Goal: Find specific page/section: Find specific page/section

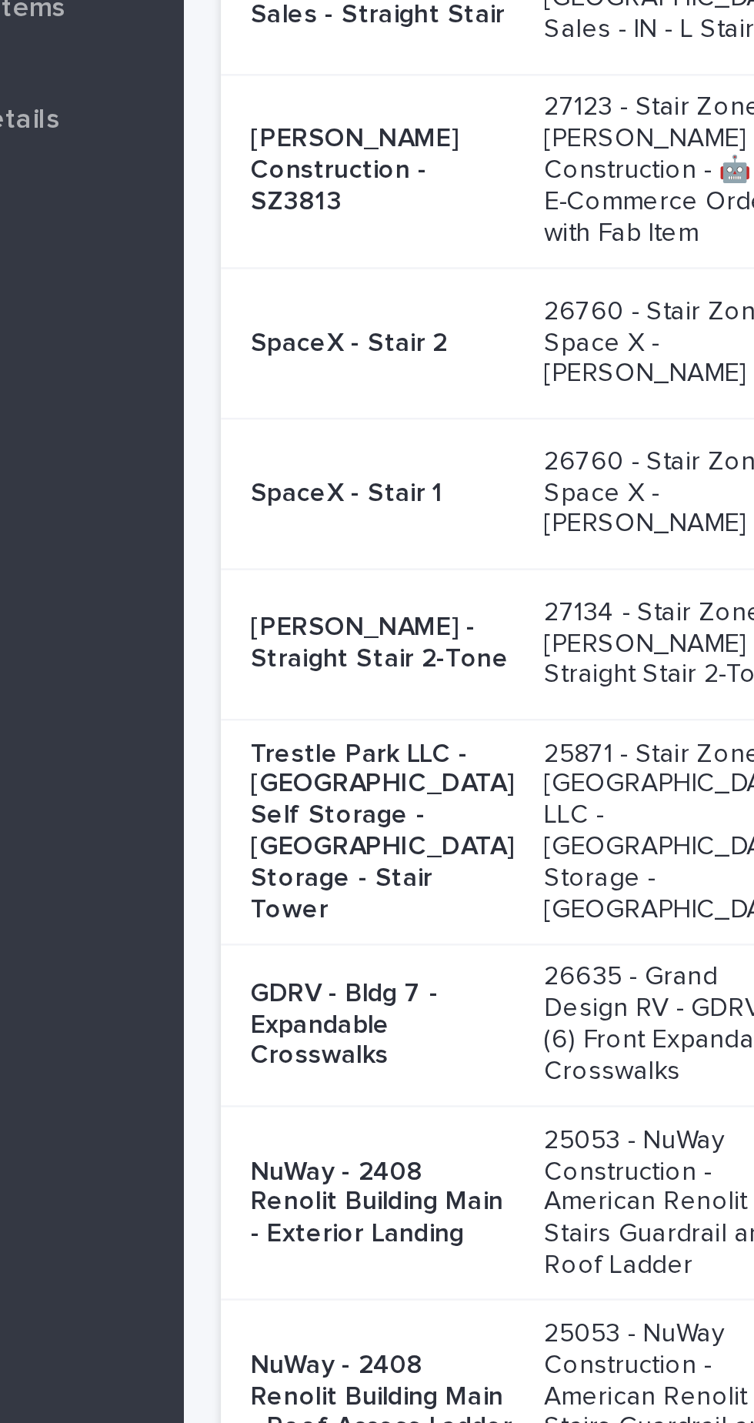
click at [325, 365] on p "SpaceX - Stair 2" at bounding box center [336, 358] width 109 height 13
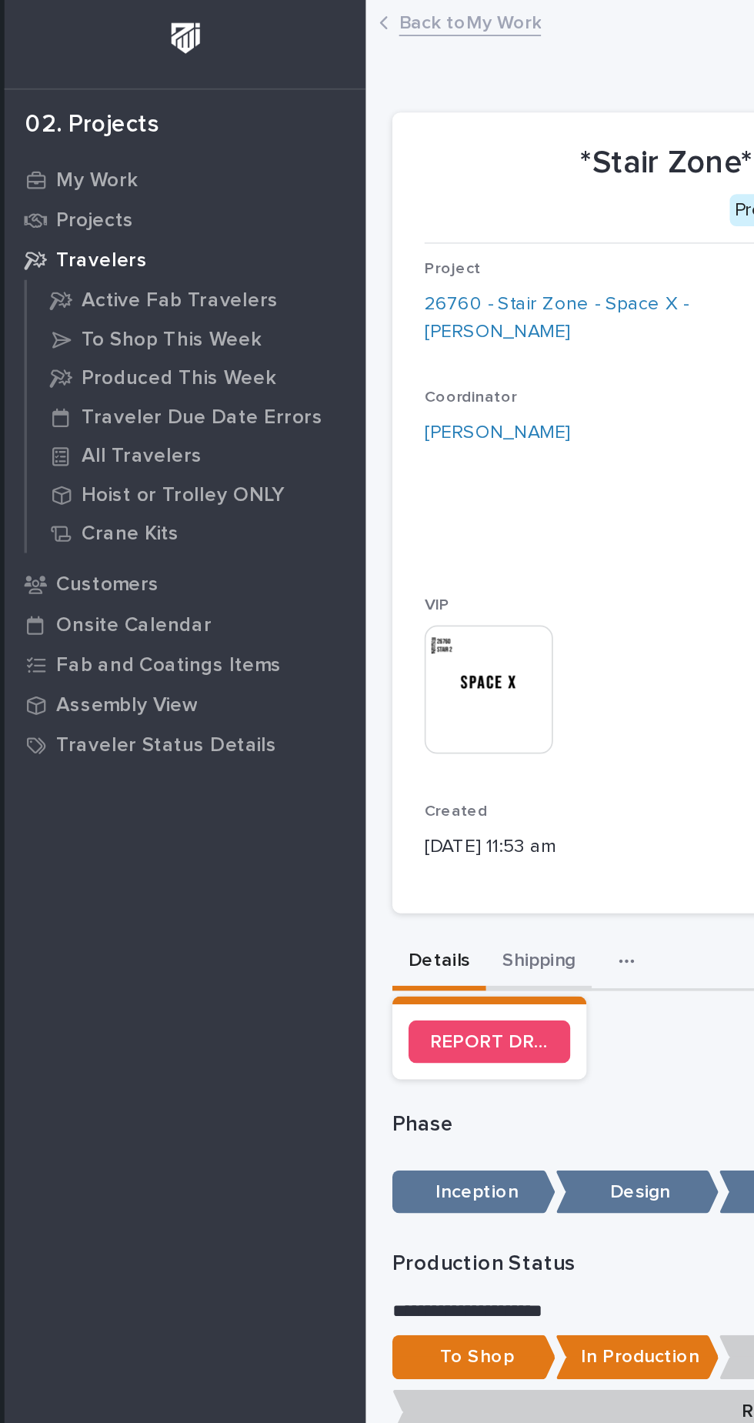
click at [350, 561] on button "Shipping" at bounding box center [353, 553] width 61 height 32
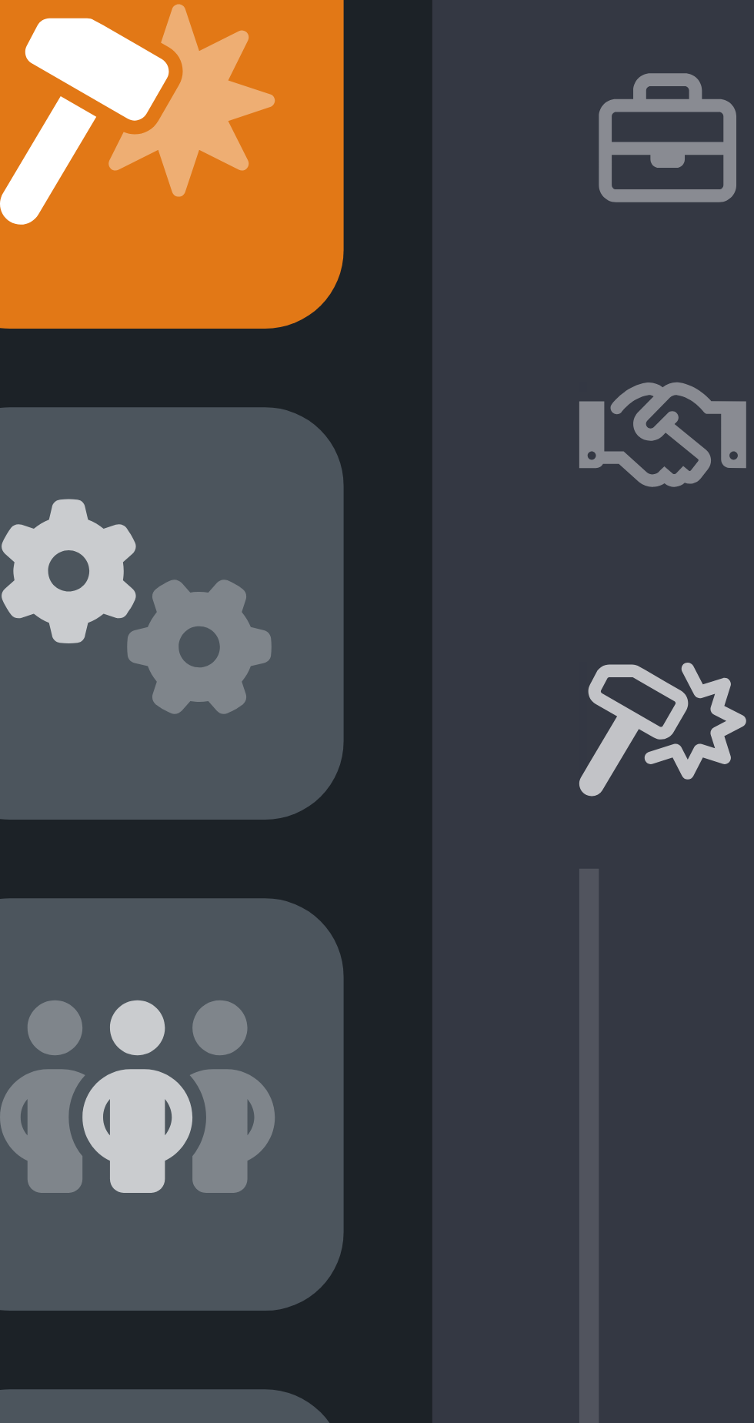
click at [64, 151] on icon at bounding box center [65, 150] width 14 height 11
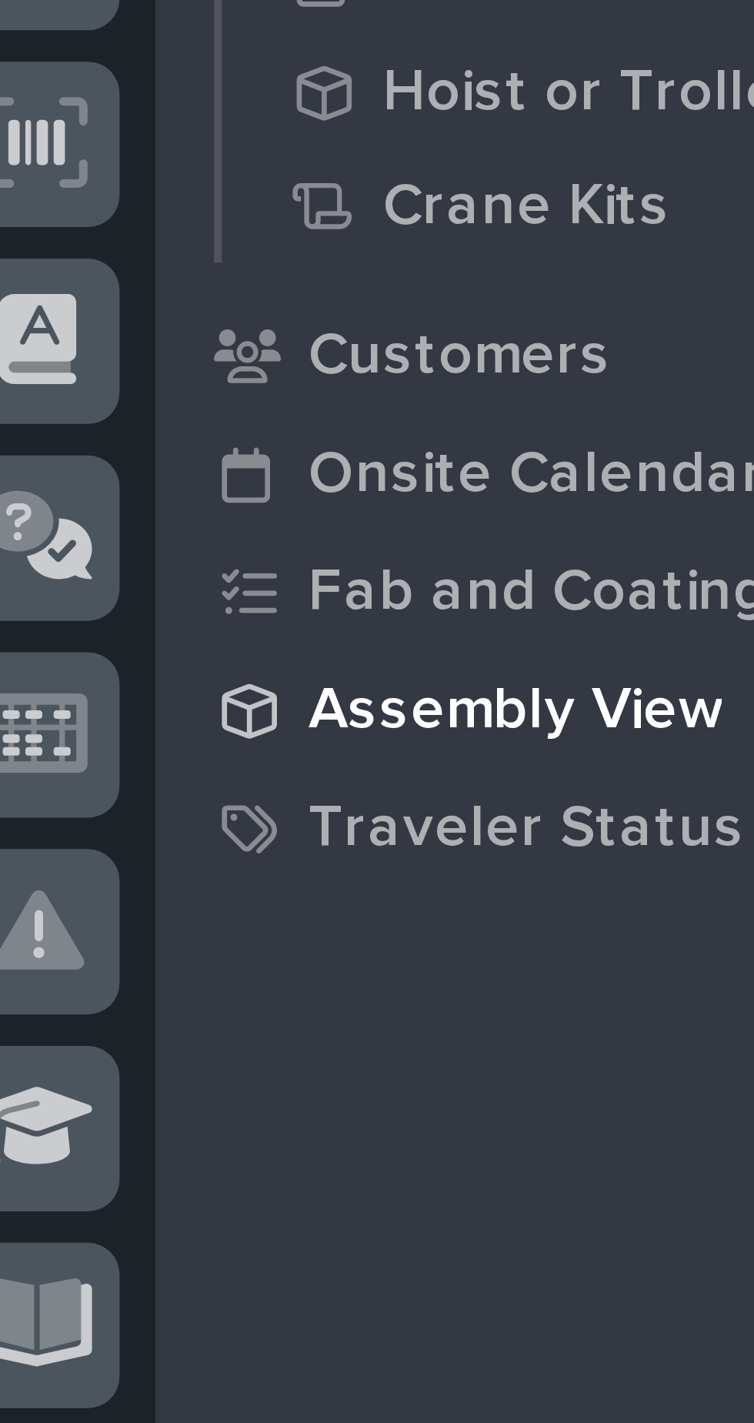
click at [170, 408] on div "Assembly View" at bounding box center [150, 405] width 200 height 22
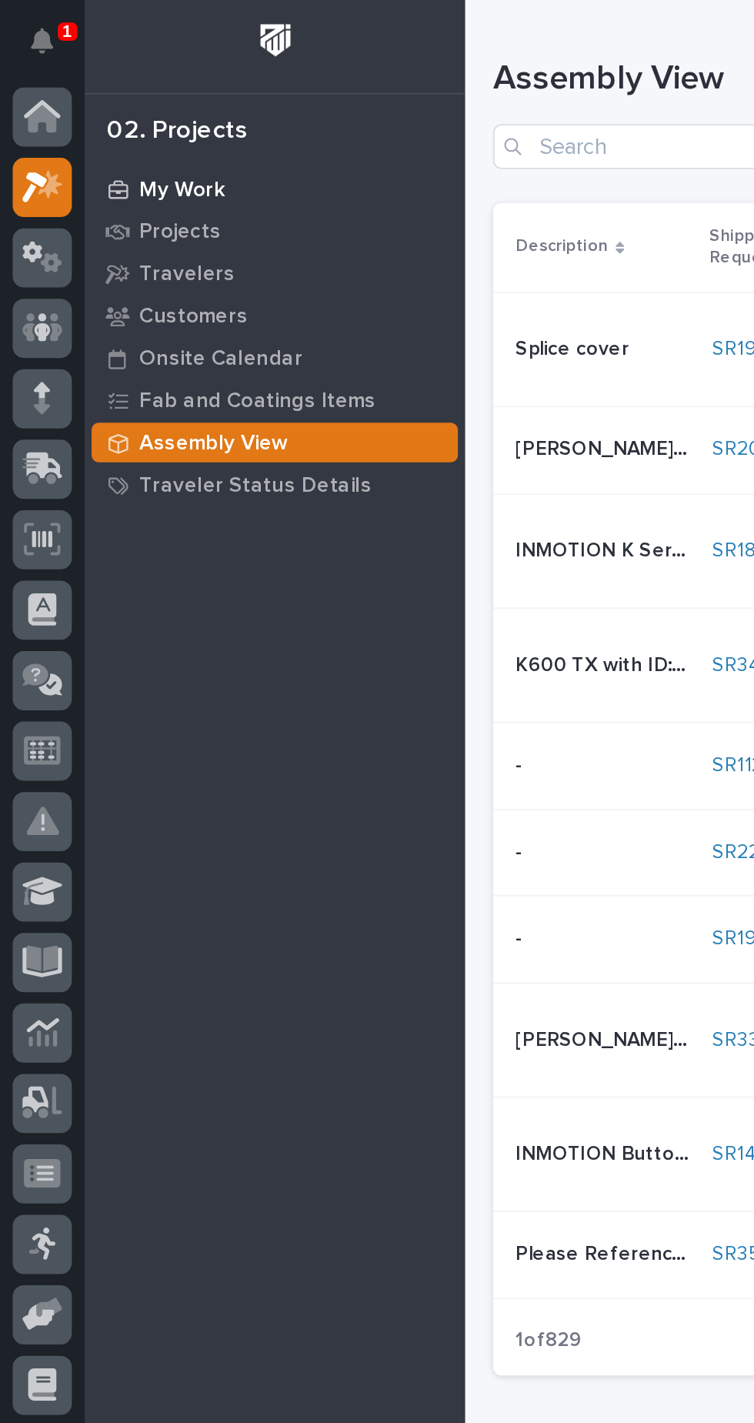
click at [85, 105] on p "My Work" at bounding box center [99, 104] width 47 height 14
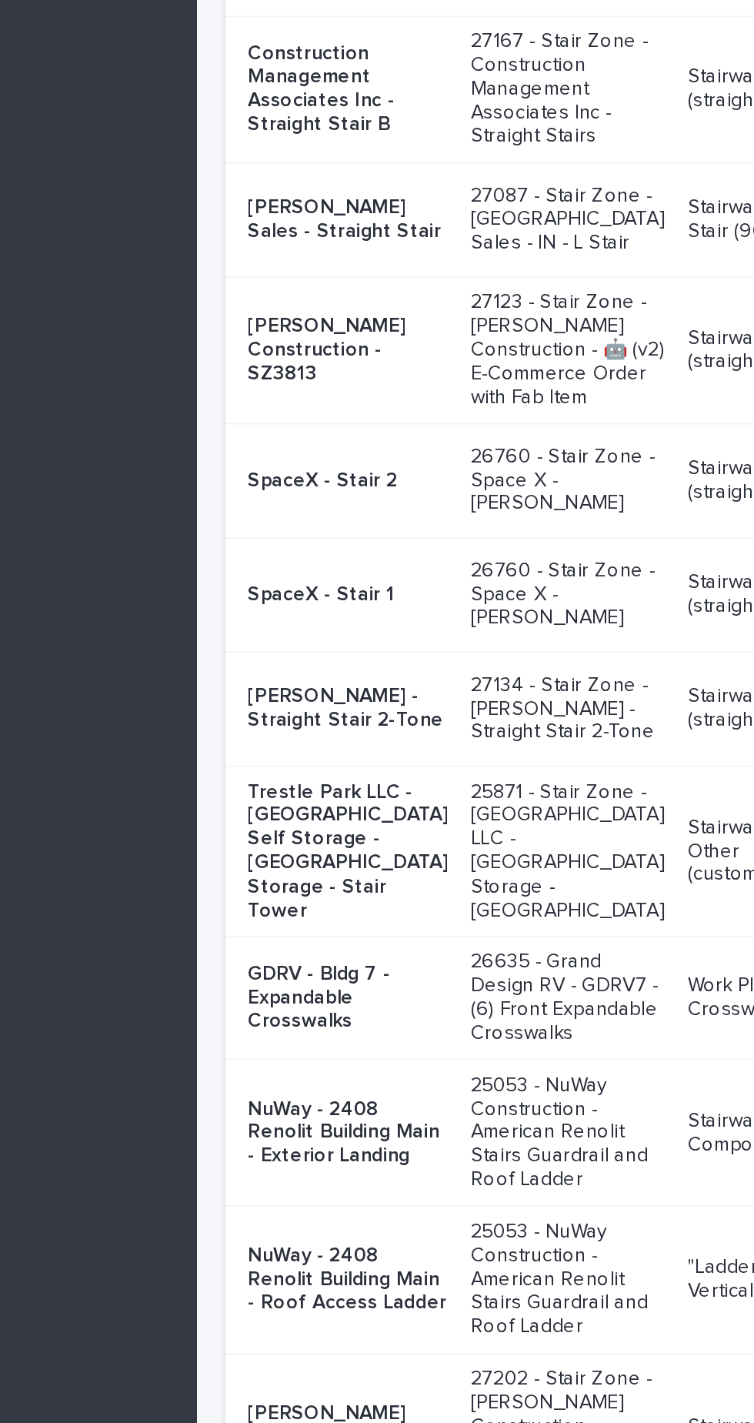
click at [309, 978] on p "SpaceX - Stair 1" at bounding box center [336, 971] width 109 height 13
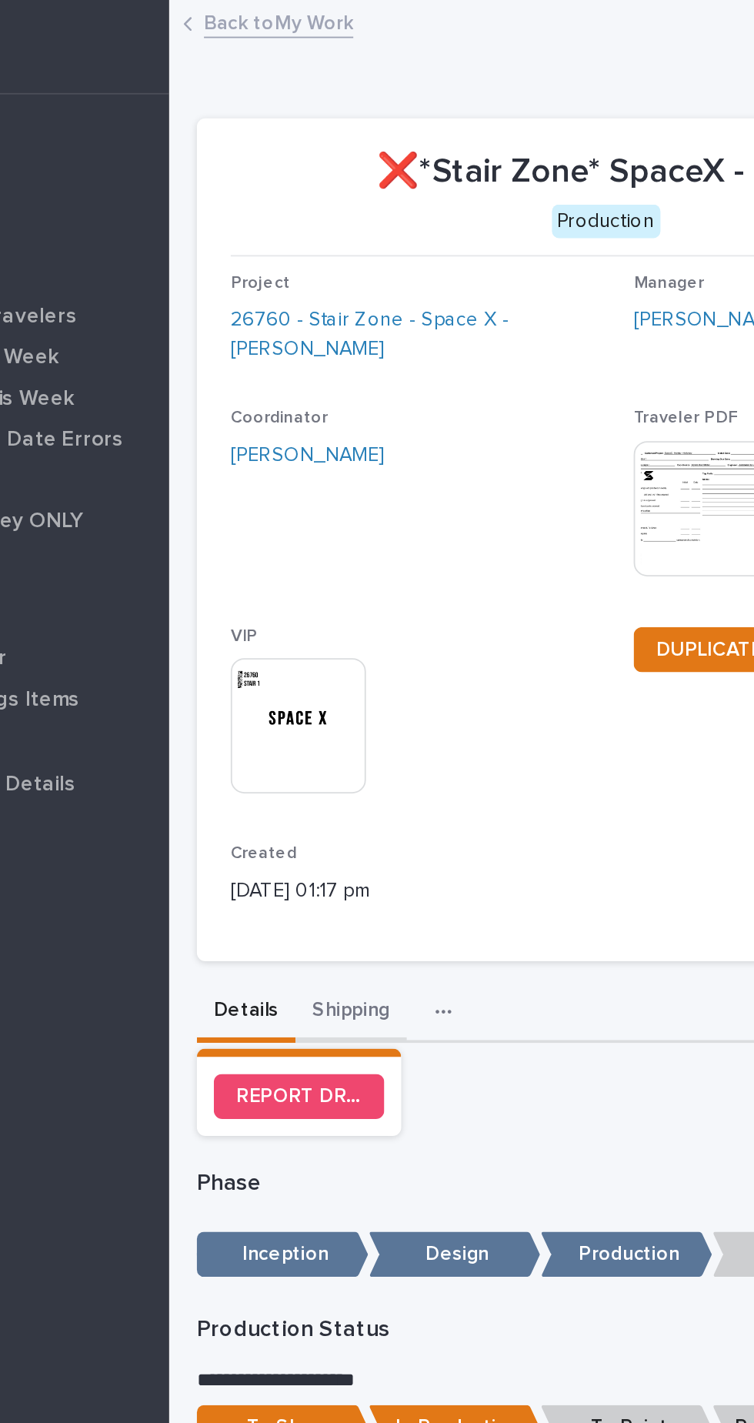
click at [352, 554] on button "Shipping" at bounding box center [353, 553] width 61 height 32
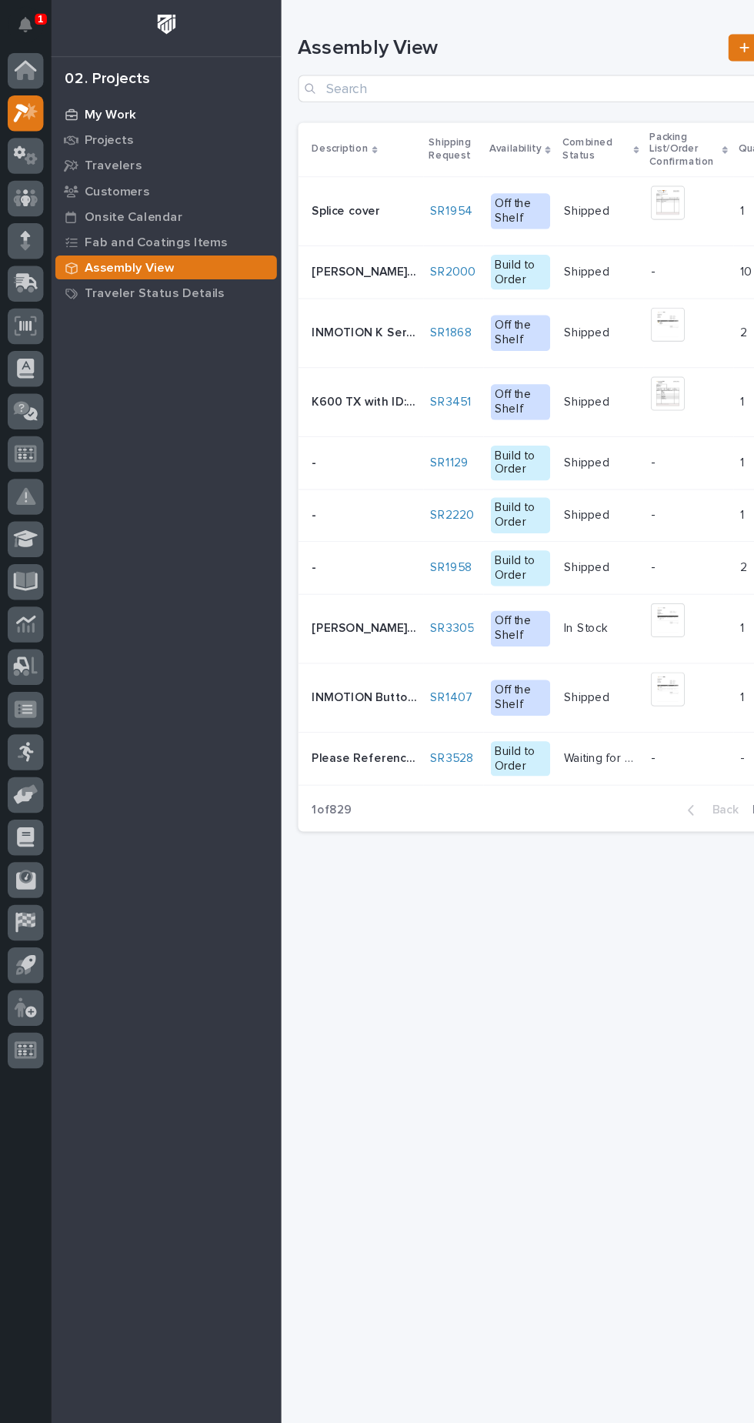
click at [87, 112] on div "My Work" at bounding box center [150, 103] width 200 height 22
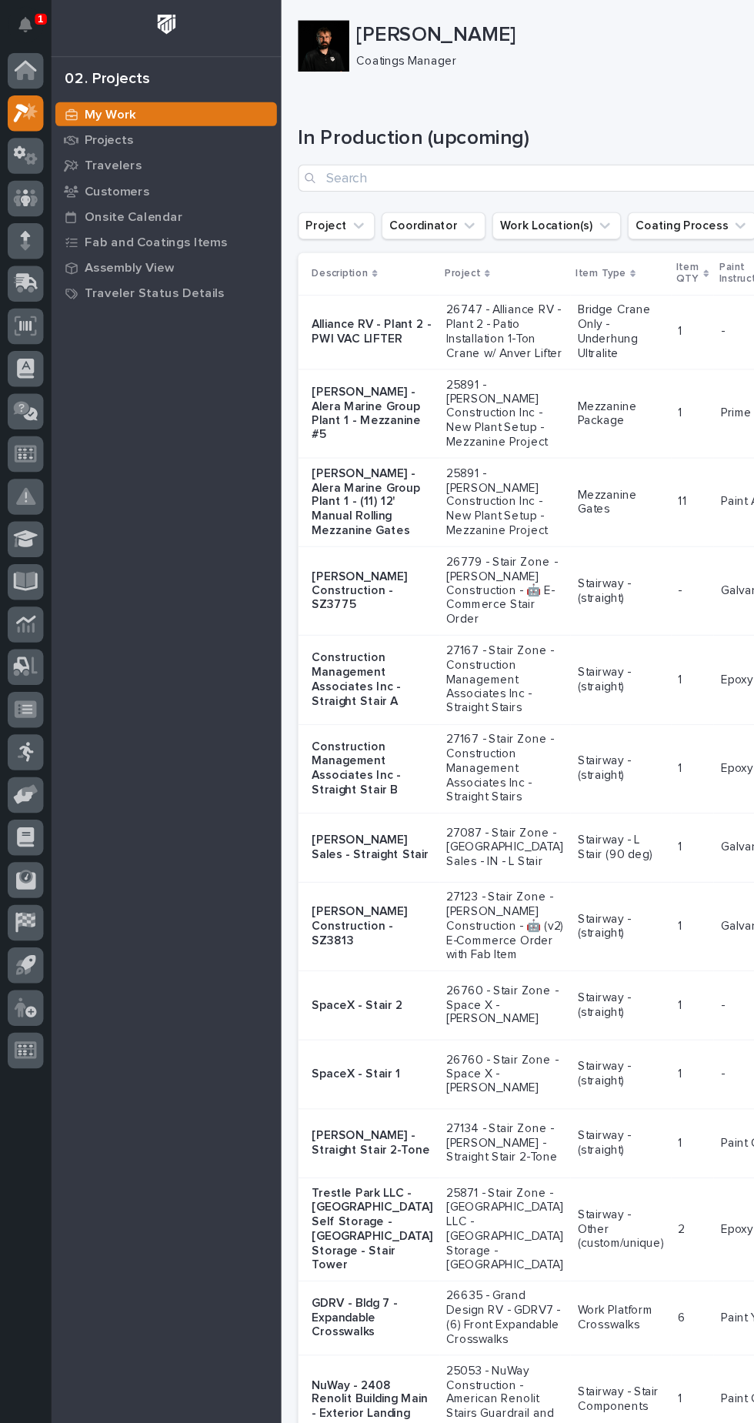
click at [348, 939] on td "SpaceX - Stair 2" at bounding box center [333, 908] width 128 height 62
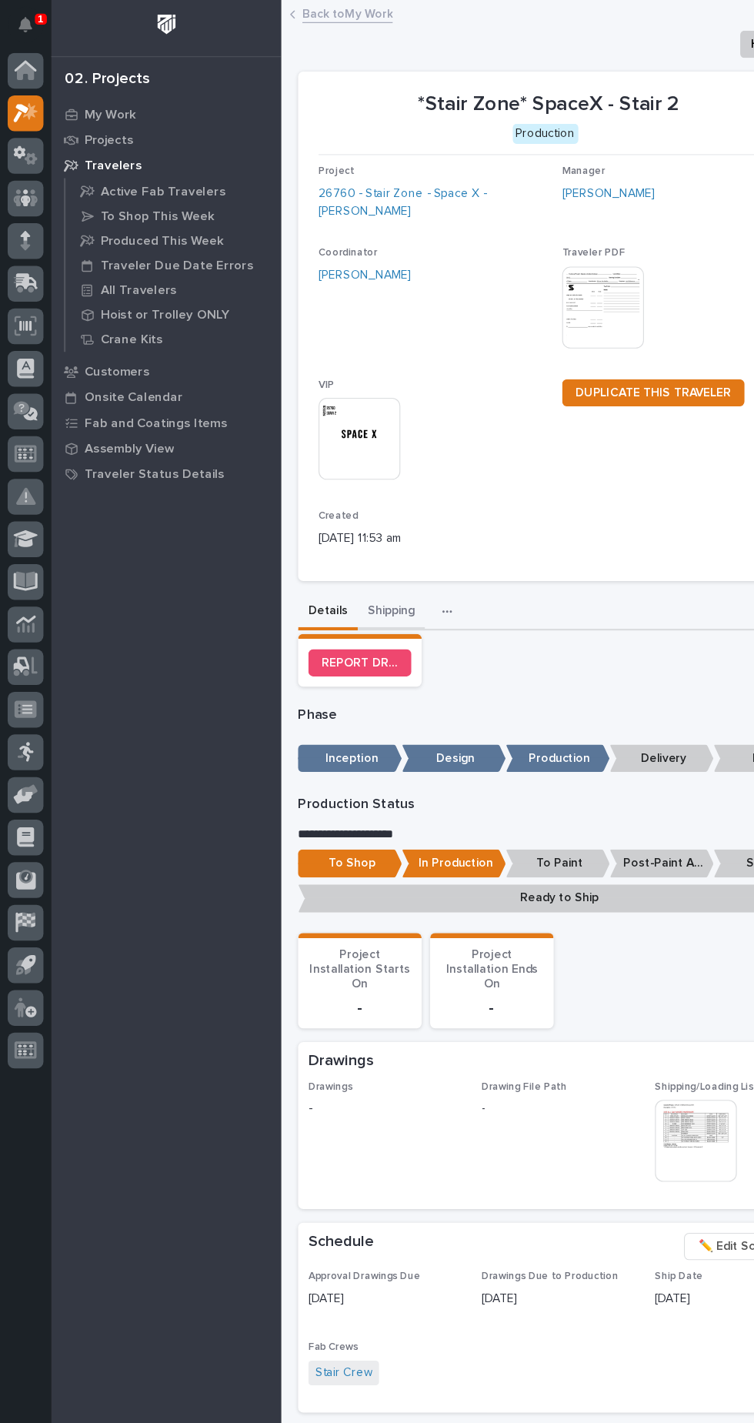
click at [357, 547] on button "Shipping" at bounding box center [353, 553] width 61 height 32
